Goal: Transaction & Acquisition: Purchase product/service

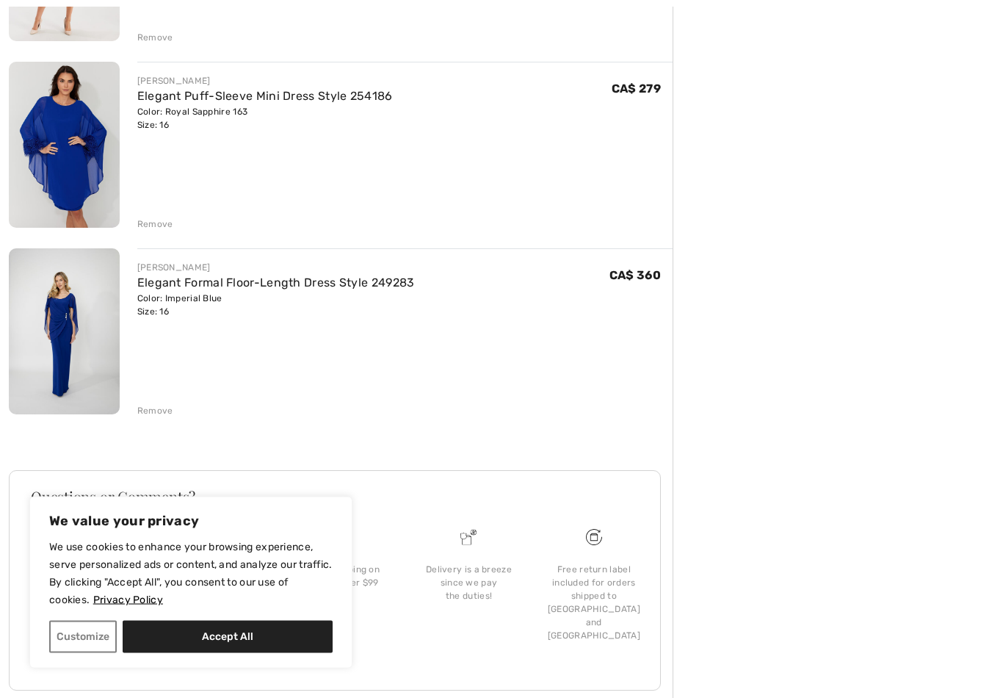
scroll to position [697, 0]
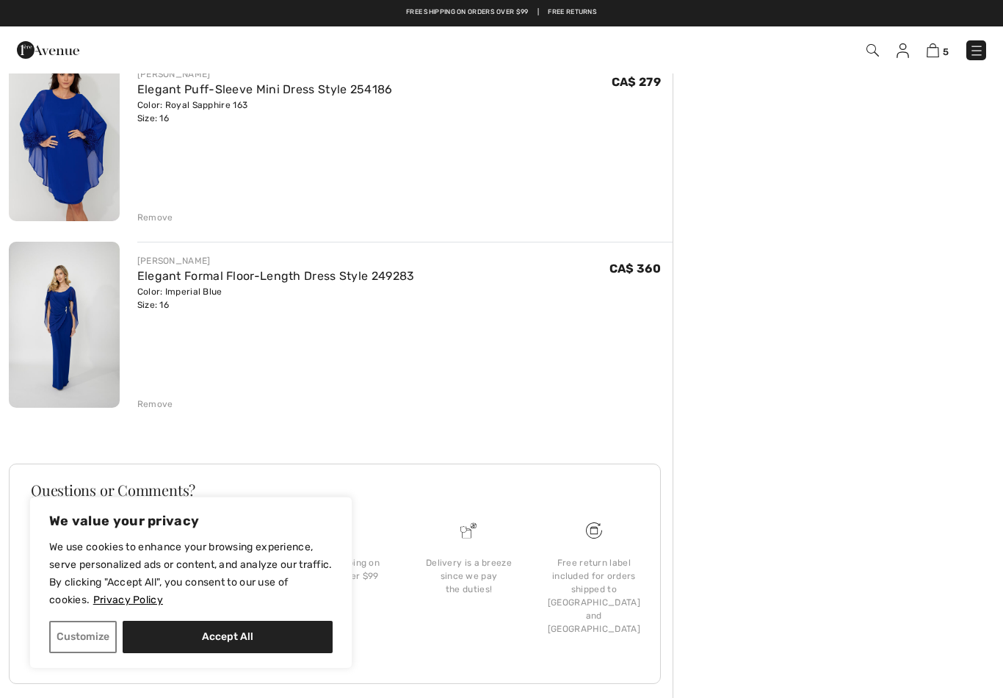
click at [220, 281] on link "Elegant Formal Floor-Length Dress Style 249283" at bounding box center [276, 276] width 278 height 14
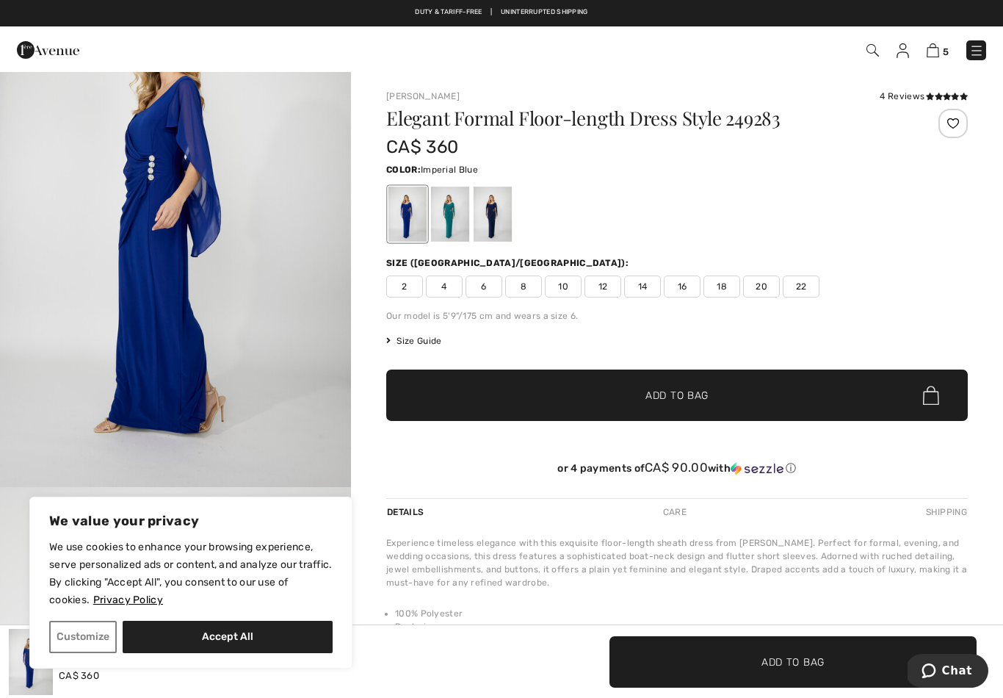
scroll to position [634, 0]
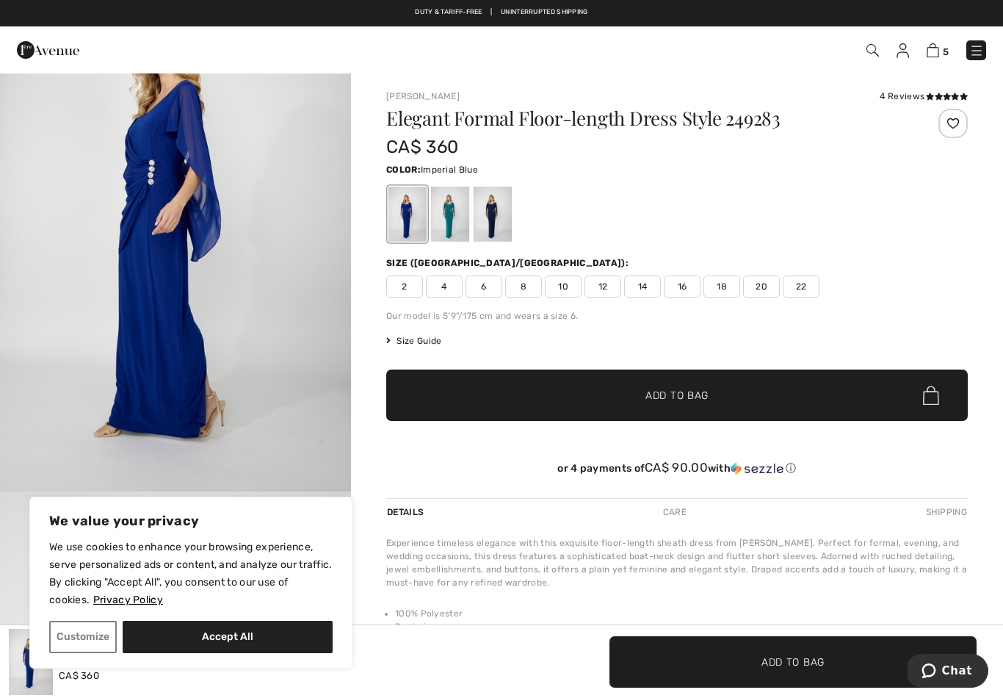
click at [502, 216] on div at bounding box center [493, 214] width 38 height 55
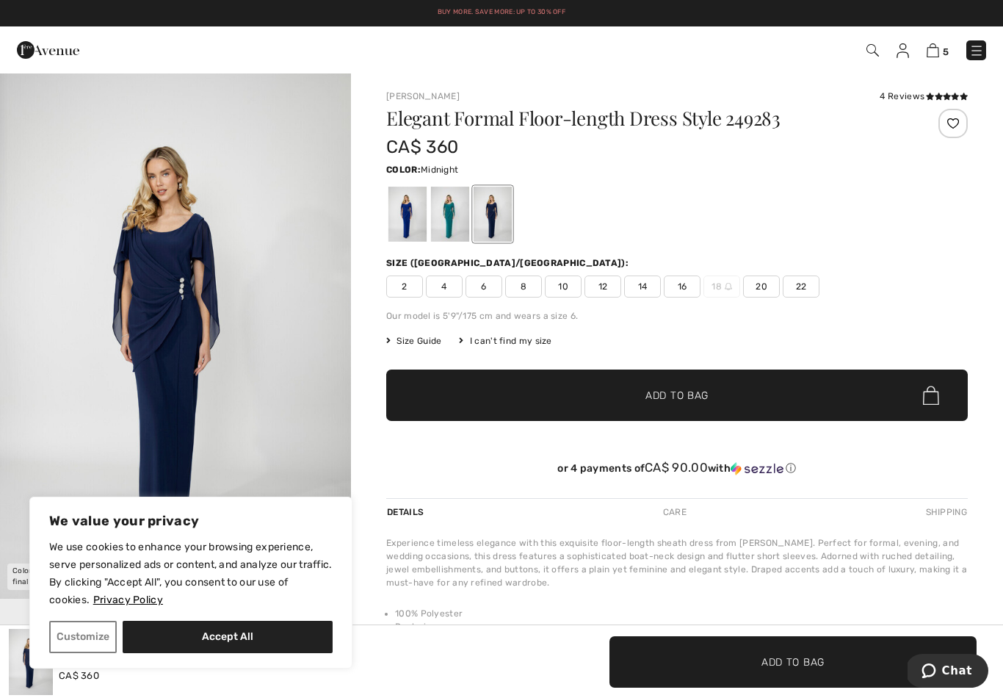
click at [493, 218] on div at bounding box center [493, 214] width 38 height 55
click at [453, 219] on div at bounding box center [450, 214] width 38 height 55
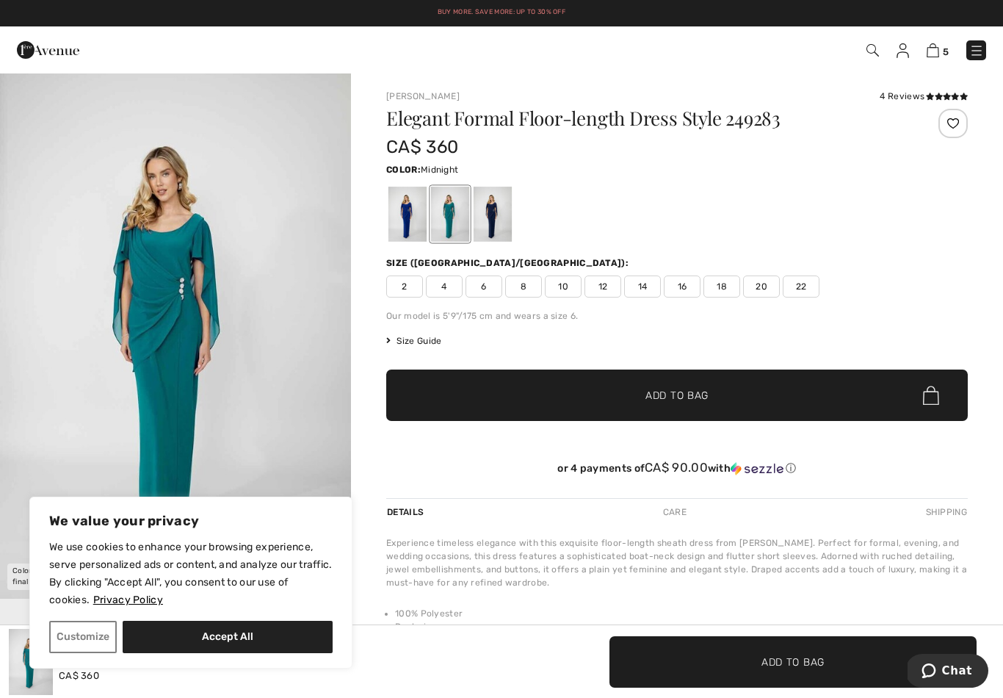
click at [491, 220] on div at bounding box center [493, 214] width 38 height 55
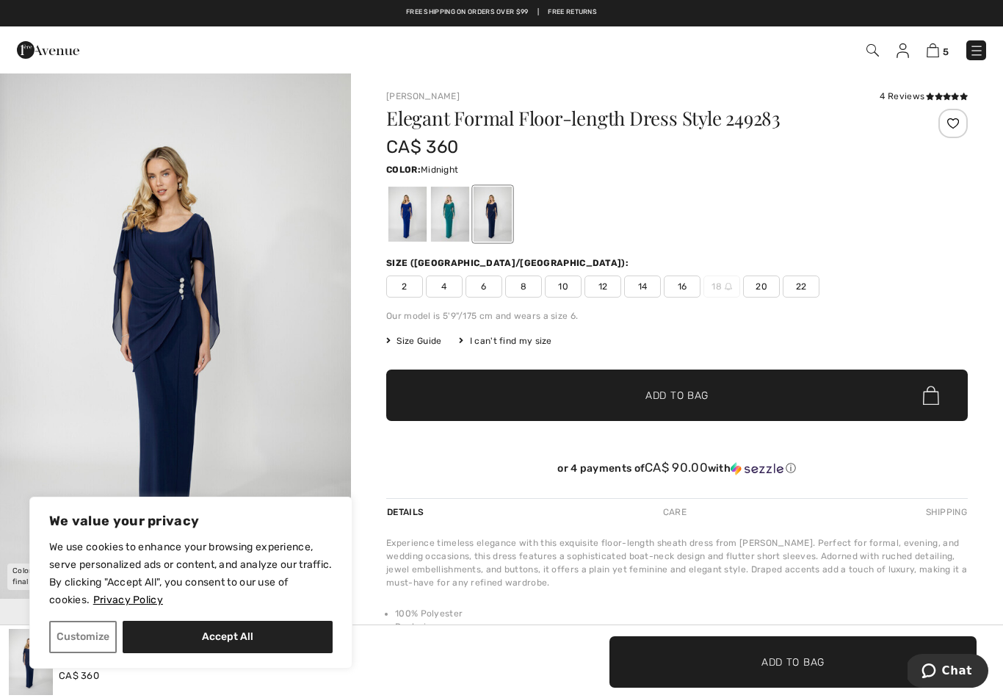
click at [407, 220] on div at bounding box center [407, 214] width 38 height 55
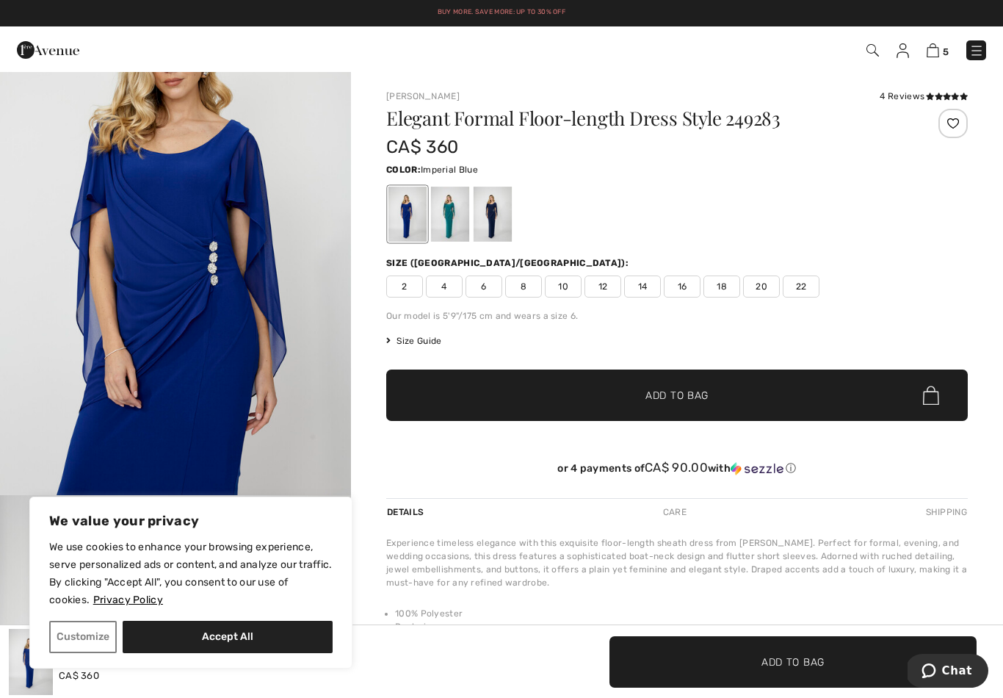
scroll to position [1152, 0]
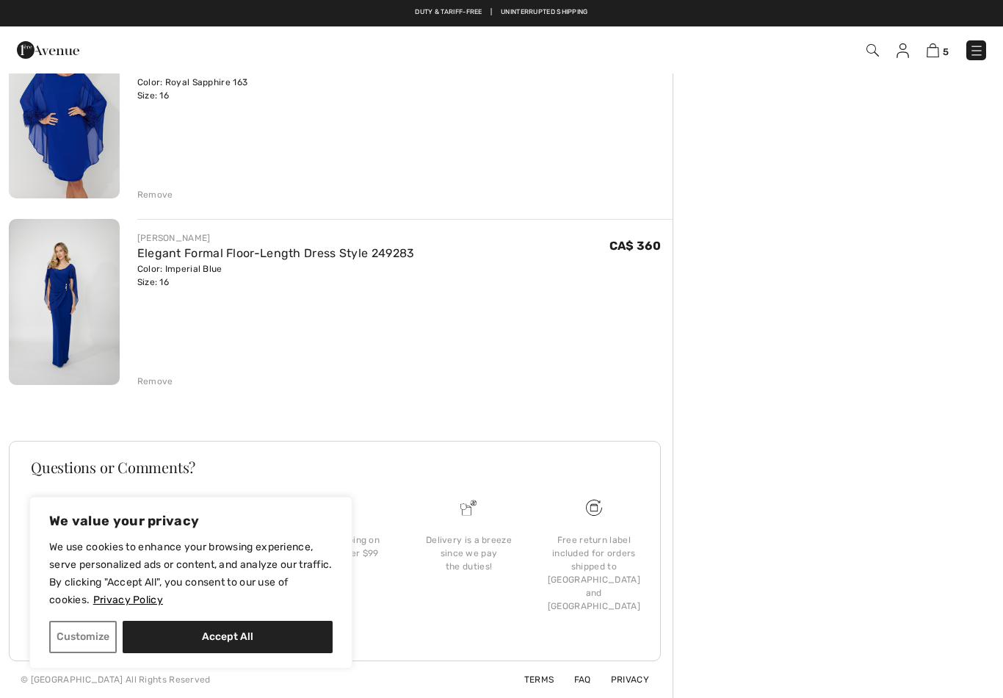
click at [55, 119] on img at bounding box center [64, 115] width 111 height 166
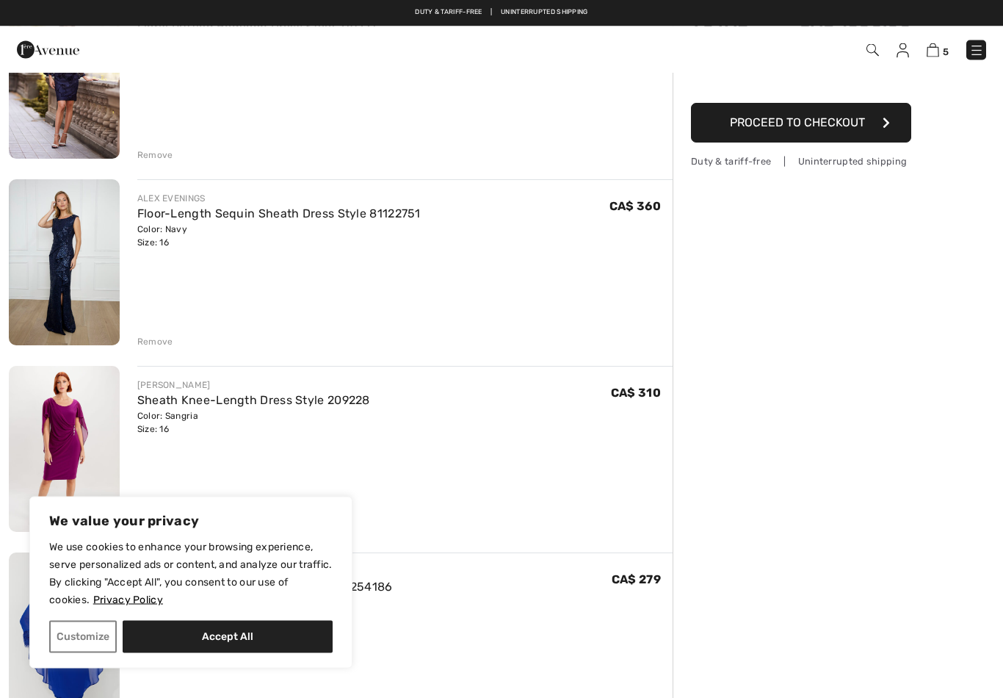
scroll to position [138, 0]
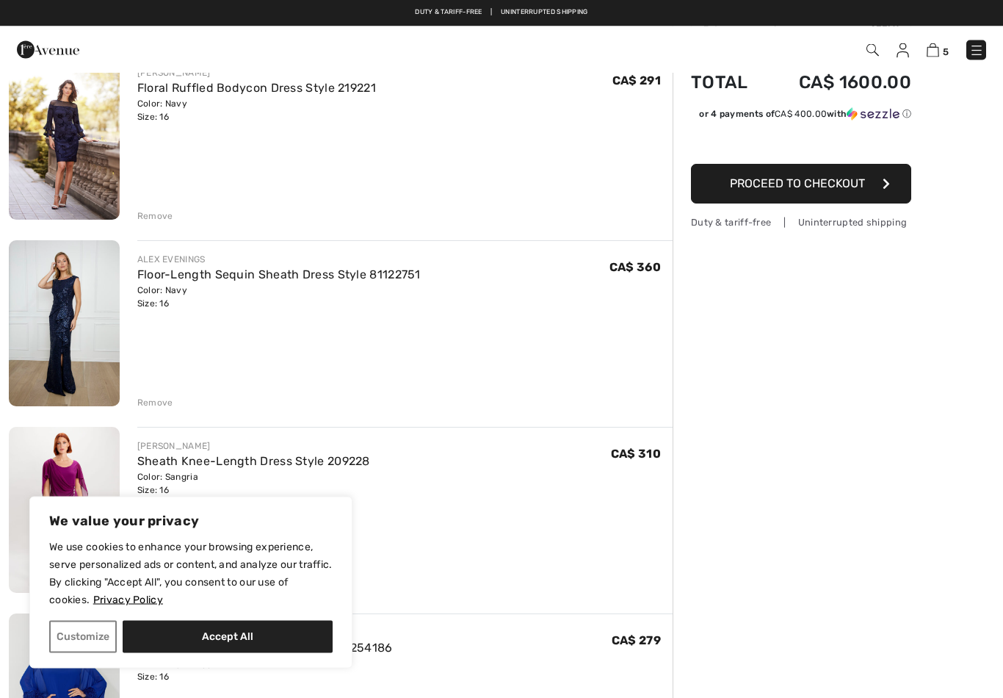
click at [303, 268] on link "Floor-Length Sequin Sheath Dress Style 81122751" at bounding box center [278, 275] width 283 height 14
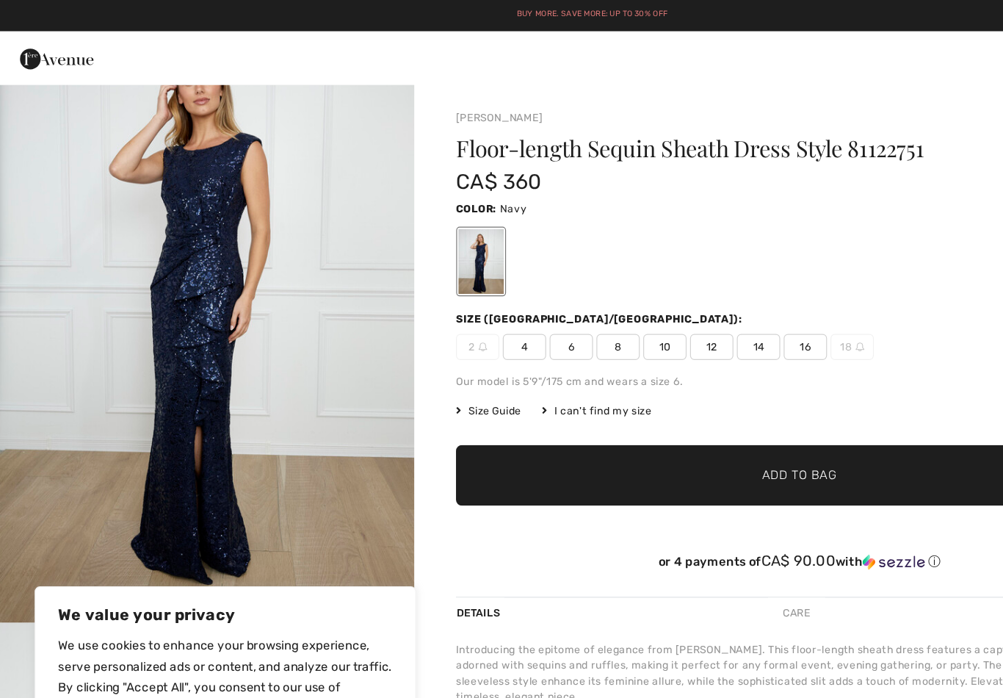
scroll to position [63, 0]
